Goal: Information Seeking & Learning: Learn about a topic

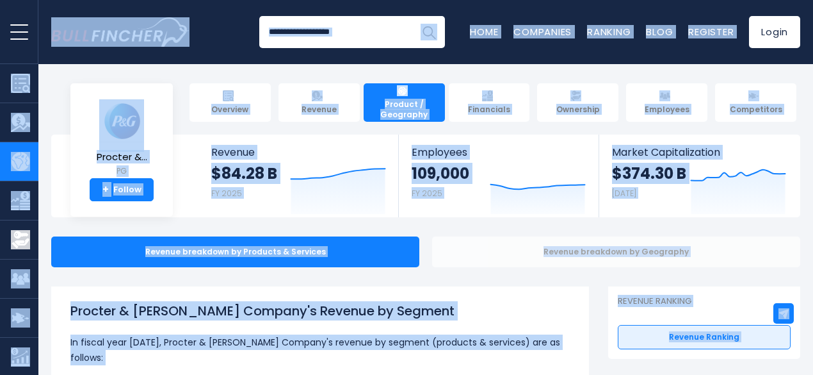
click at [450, 265] on div "Revenue breakdown by Geography" at bounding box center [616, 251] width 368 height 31
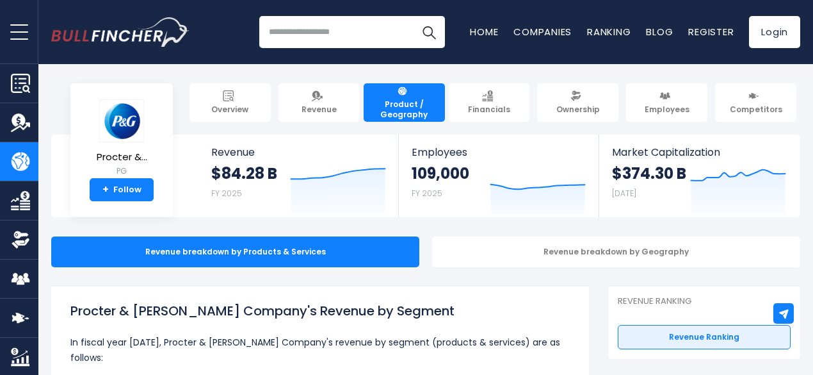
scroll to position [328, 0]
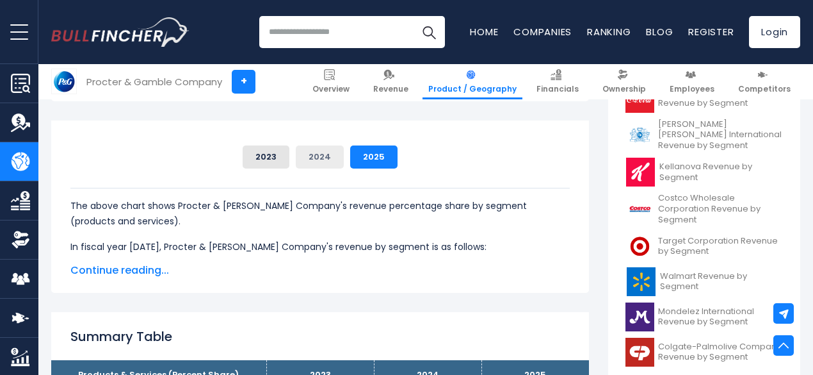
click at [307, 166] on button "2024" at bounding box center [320, 156] width 48 height 23
